Goal: Task Accomplishment & Management: Manage account settings

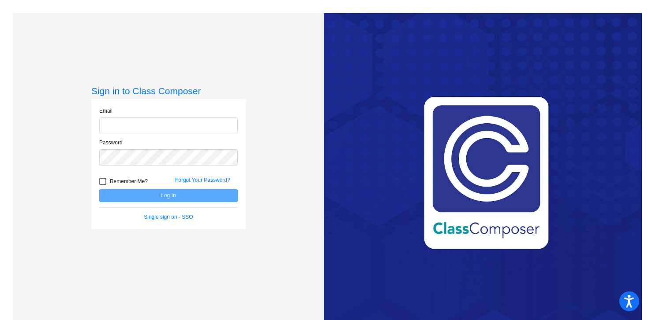
type input "[PERSON_NAME][EMAIL_ADDRESS][PERSON_NAME][DOMAIN_NAME]"
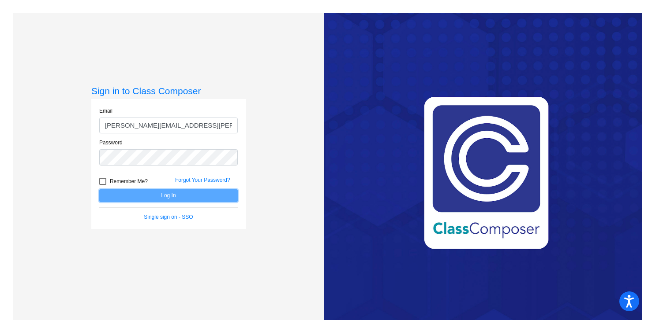
click at [141, 196] on button "Log In" at bounding box center [168, 196] width 138 height 13
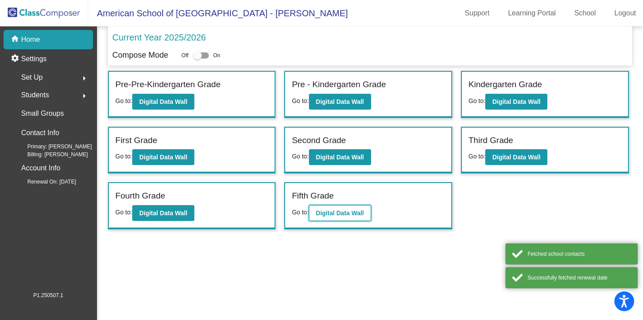
click at [331, 215] on b "Digital Data Wall" at bounding box center [340, 213] width 48 height 7
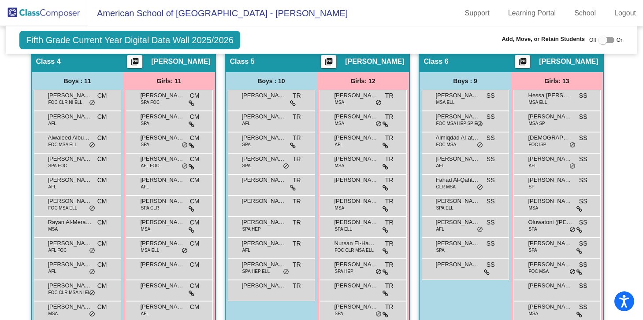
scroll to position [572, 0]
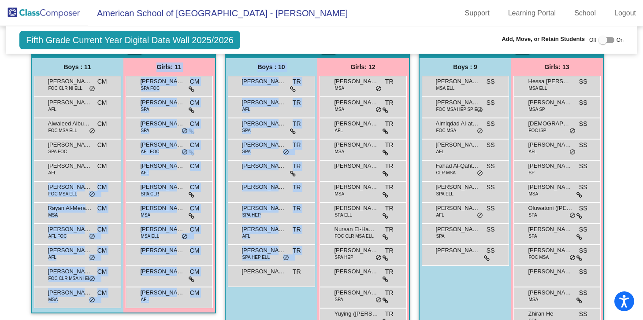
drag, startPoint x: 93, startPoint y: 195, endPoint x: 258, endPoint y: 298, distance: 194.2
click at [258, 298] on div "Hallway - Hallway Class picture_as_pdf Add Student First Name Last Name Student…" at bounding box center [322, 179] width 618 height 944
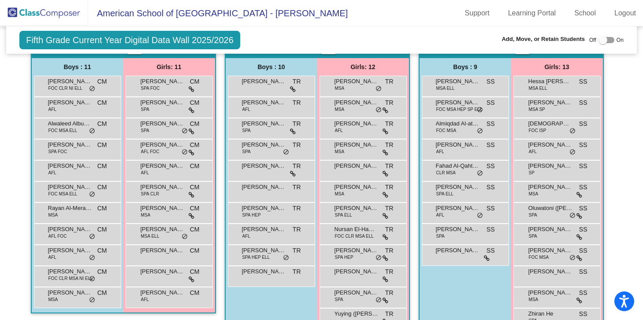
click at [429, 39] on div "Fifth Grade Current Year Digital Data Wall 2025/2026 Add, Move, or Retain Stude…" at bounding box center [321, 39] width 631 height 27
click at [607, 41] on div at bounding box center [607, 40] width 16 height 6
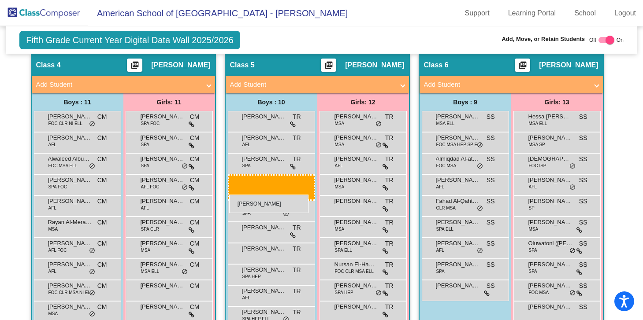
drag, startPoint x: 59, startPoint y: 223, endPoint x: 229, endPoint y: 195, distance: 172.5
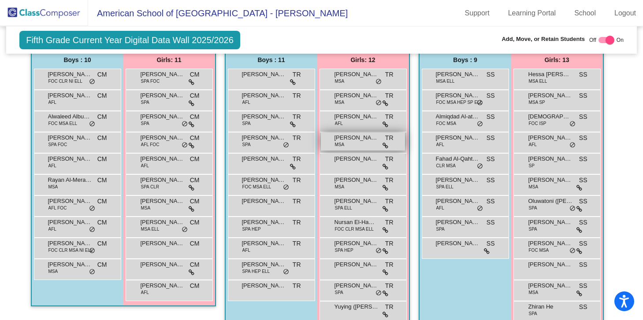
scroll to position [622, 0]
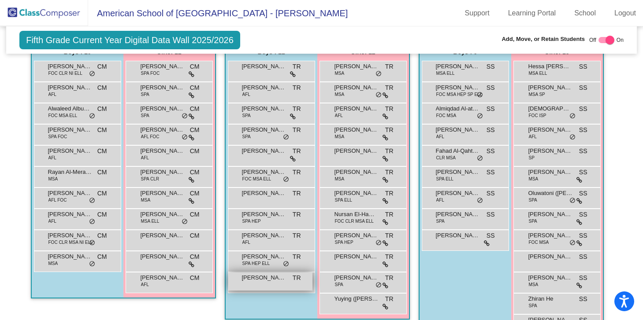
click at [286, 287] on div "[PERSON_NAME] De Lama TR lock do_not_disturb_alt" at bounding box center [270, 282] width 84 height 18
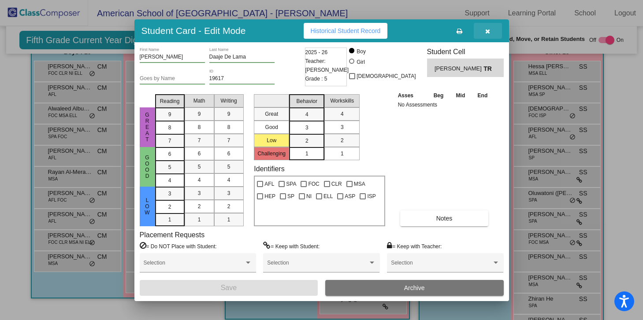
click at [489, 30] on icon "button" at bounding box center [487, 31] width 5 height 6
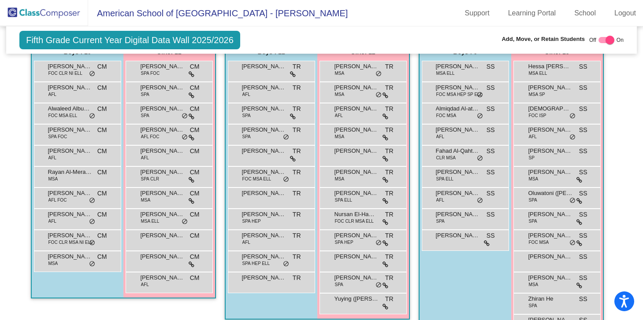
click at [607, 38] on div at bounding box center [610, 40] width 9 height 9
checkbox input "false"
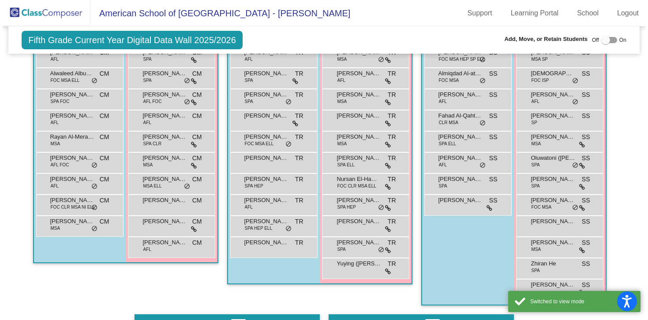
scroll to position [604, 0]
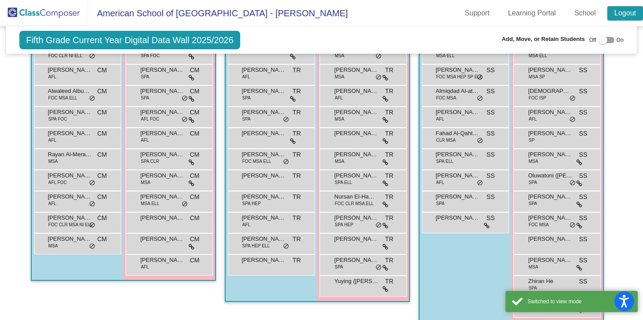
click at [626, 10] on link "Logout" at bounding box center [625, 13] width 36 height 14
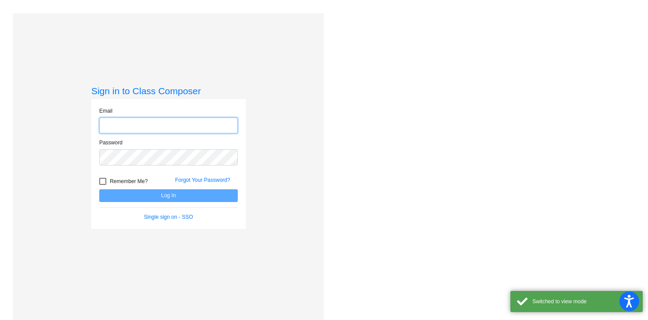
type input "[PERSON_NAME][EMAIL_ADDRESS][PERSON_NAME][DOMAIN_NAME]"
